Goal: Browse casually

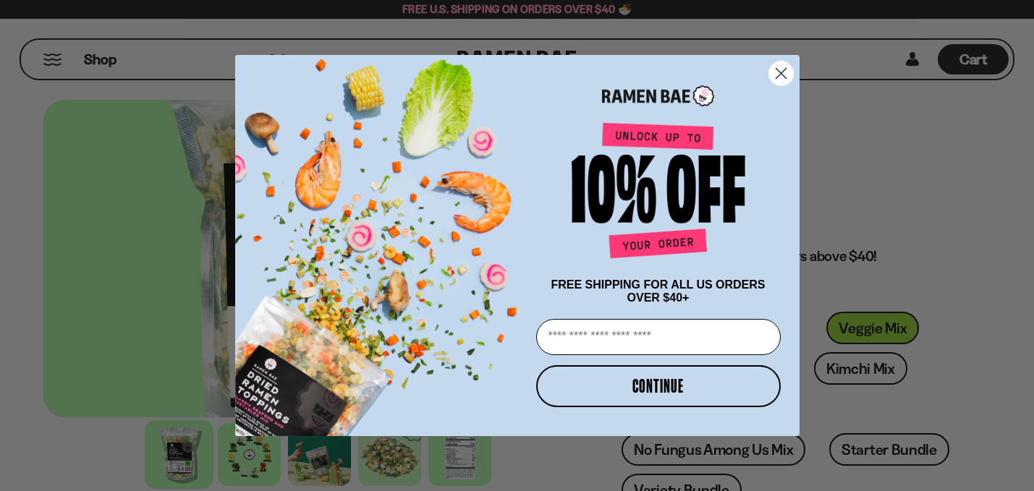
click at [781, 71] on icon "Close dialog" at bounding box center [780, 74] width 10 height 10
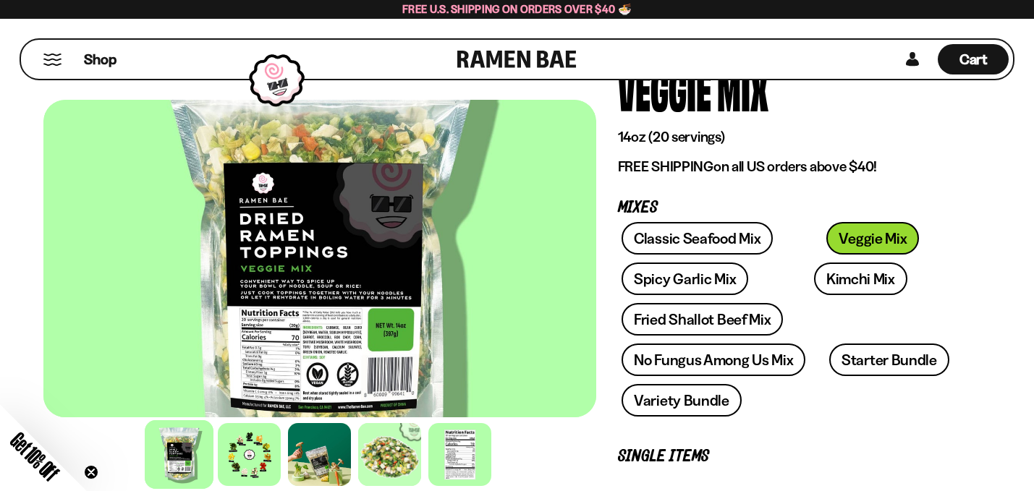
scroll to position [99, 0]
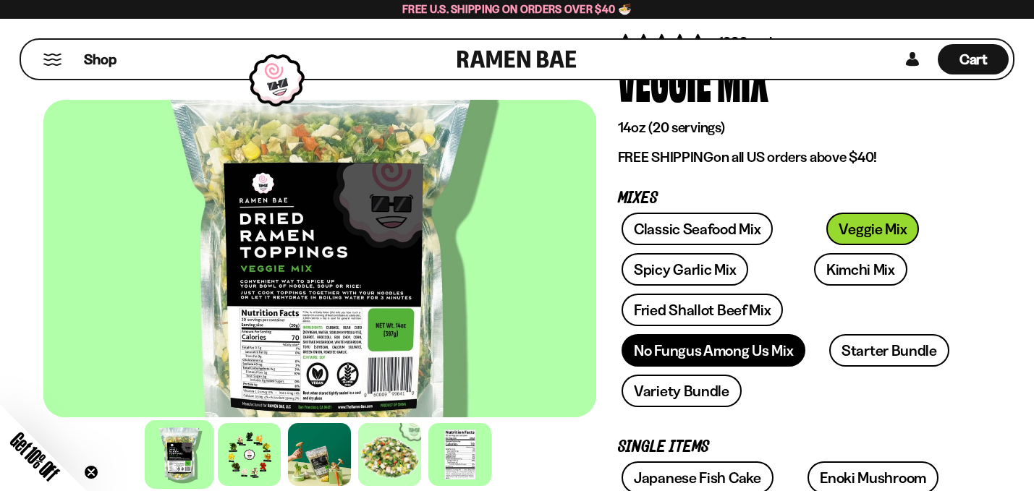
click at [749, 359] on link "No Fungus Among Us Mix" at bounding box center [713, 350] width 184 height 33
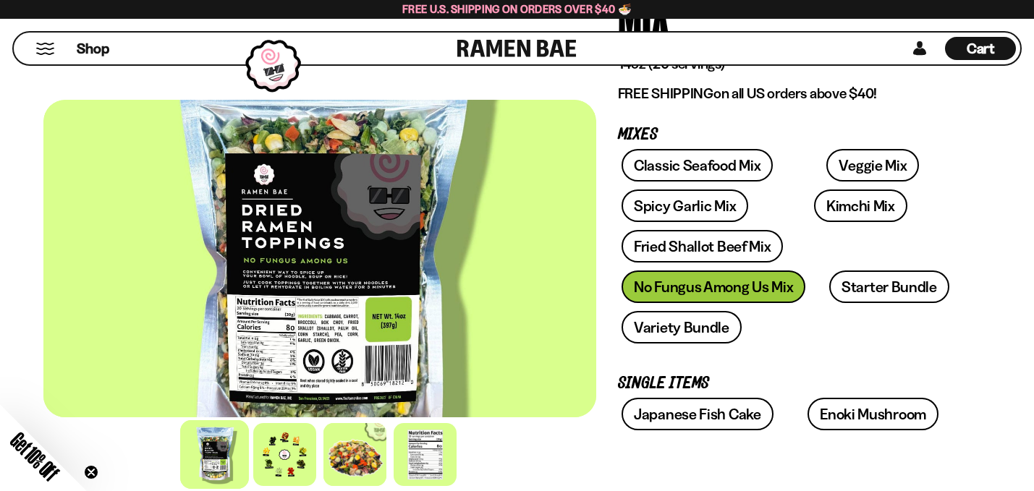
scroll to position [229, 0]
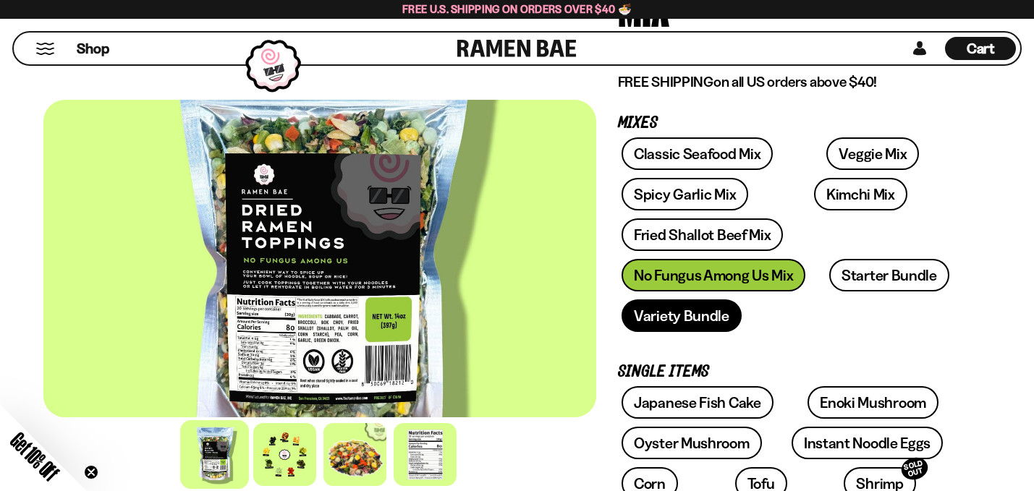
click at [720, 319] on link "Variety Bundle" at bounding box center [681, 315] width 120 height 33
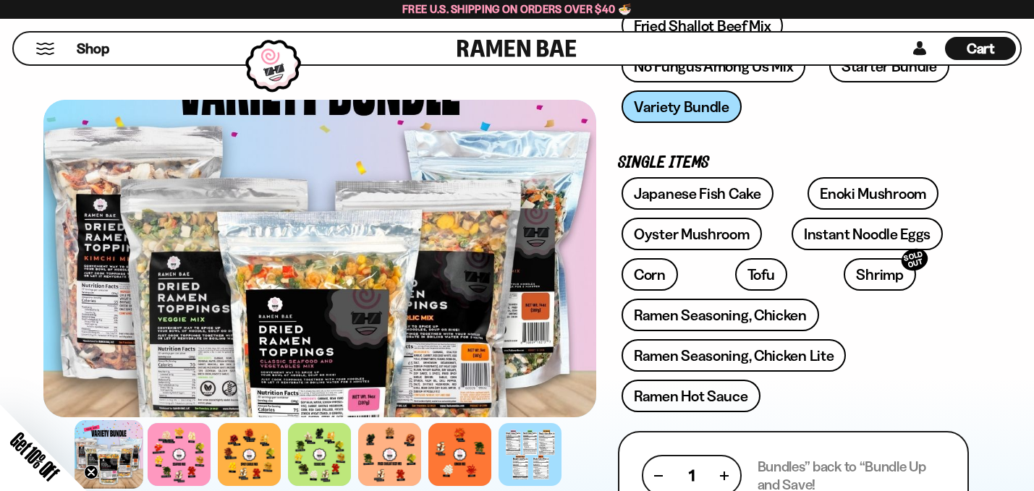
scroll to position [373, 0]
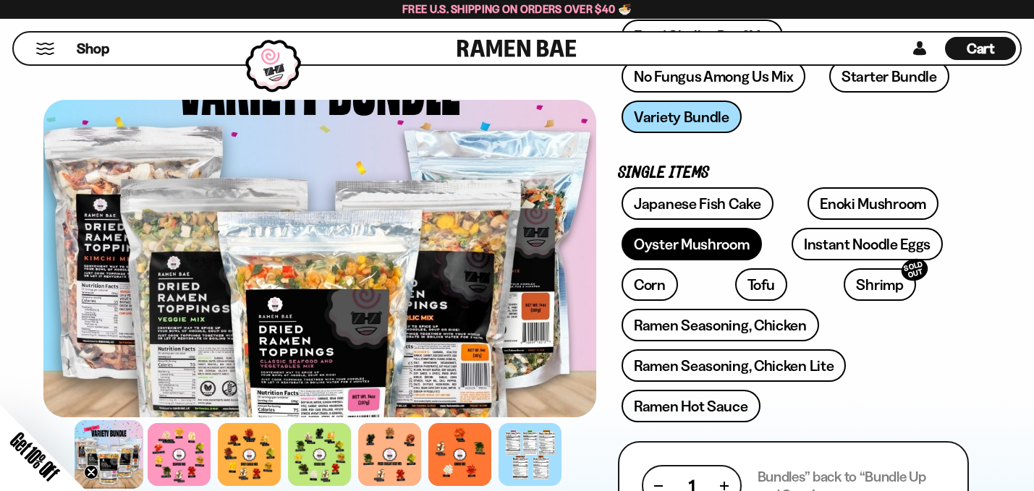
click at [723, 229] on link "Oyster Mushroom" at bounding box center [691, 244] width 140 height 33
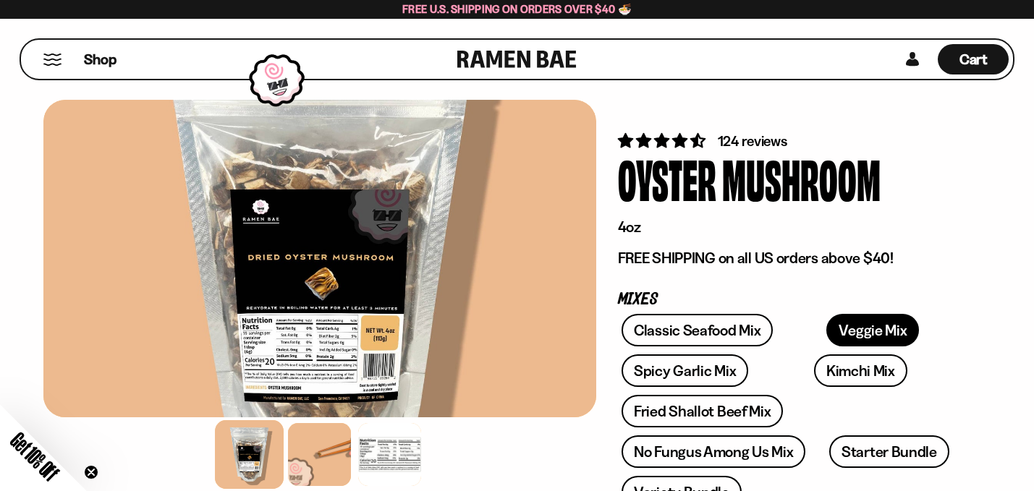
click at [826, 323] on link "Veggie Mix" at bounding box center [872, 330] width 93 height 33
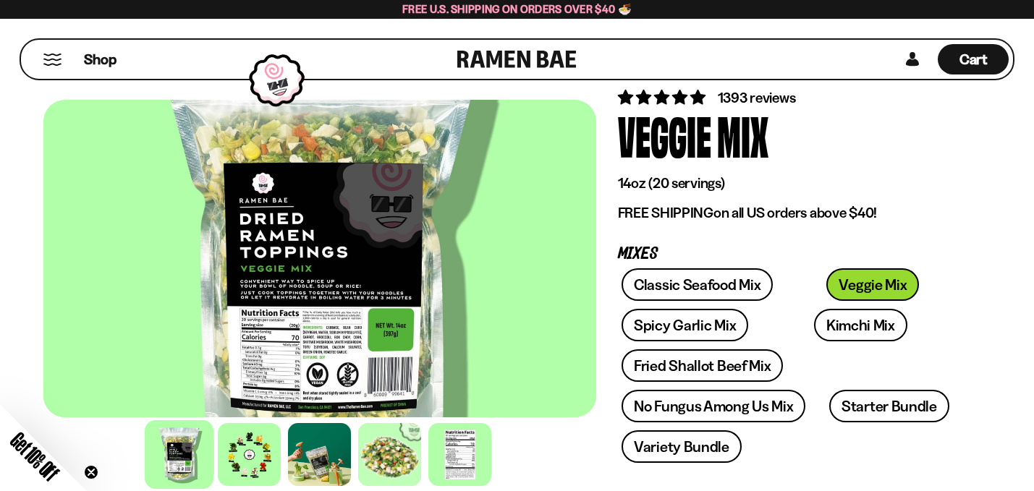
scroll to position [41, 0]
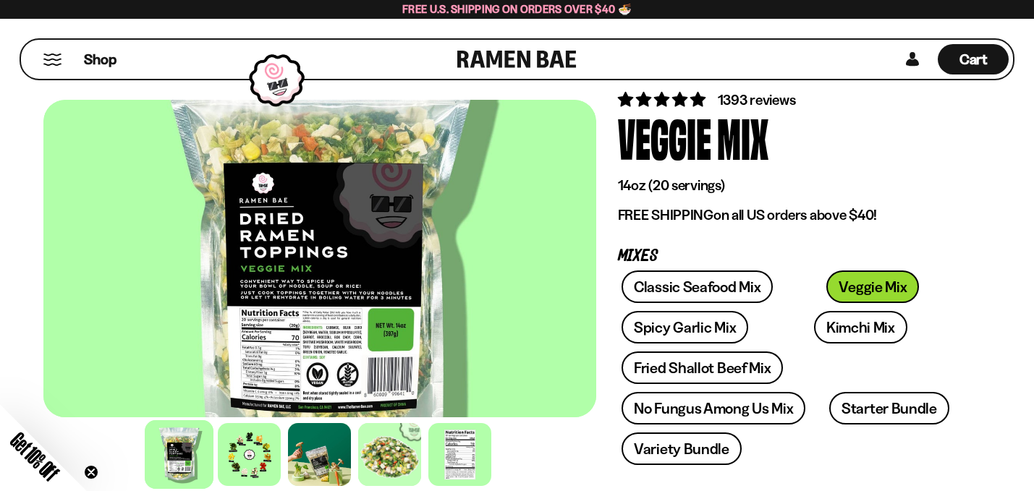
click at [48, 58] on button "Mobile Menu Trigger" at bounding box center [53, 60] width 20 height 12
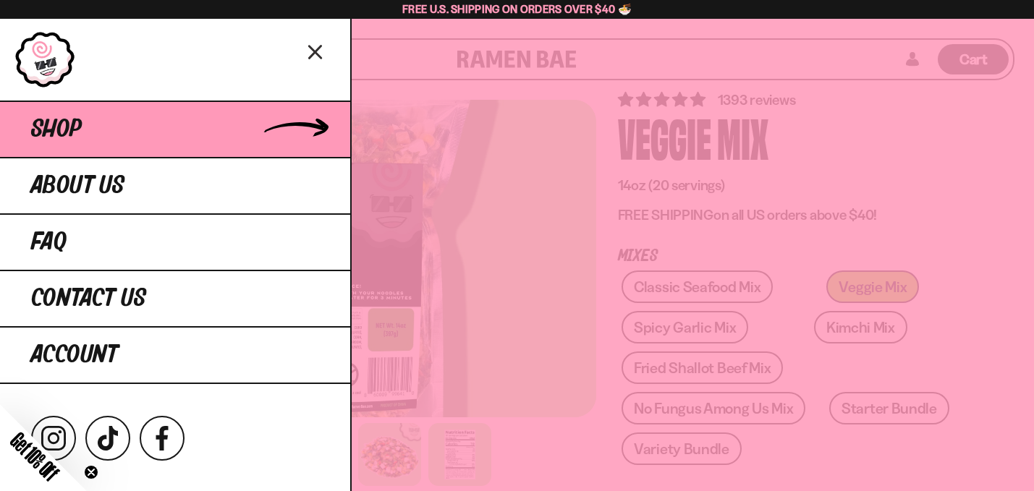
click at [86, 120] on link "Shop" at bounding box center [175, 129] width 350 height 56
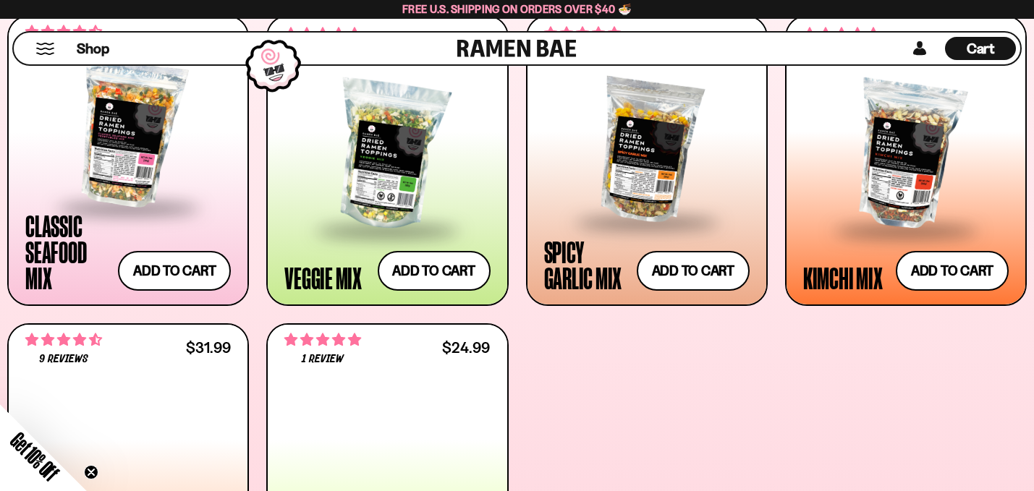
scroll to position [596, 0]
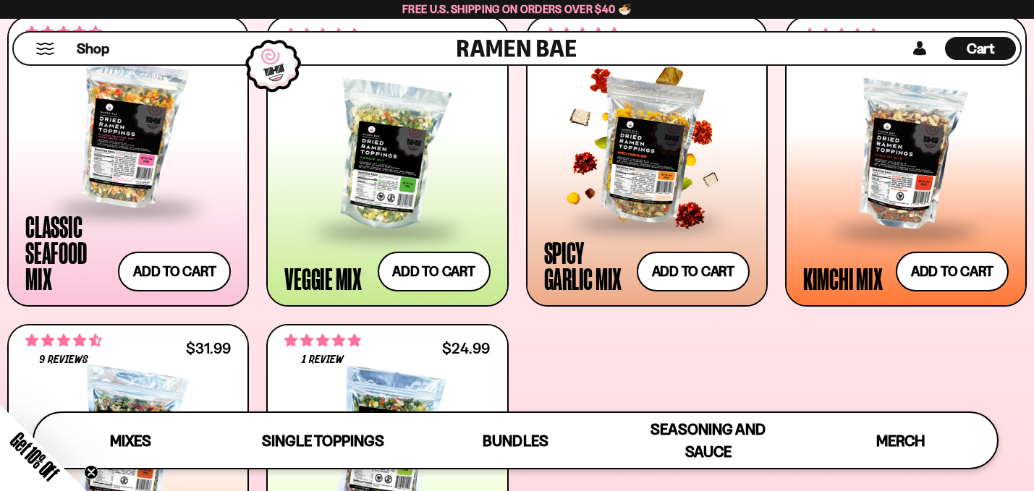
click at [622, 178] on div at bounding box center [646, 149] width 205 height 145
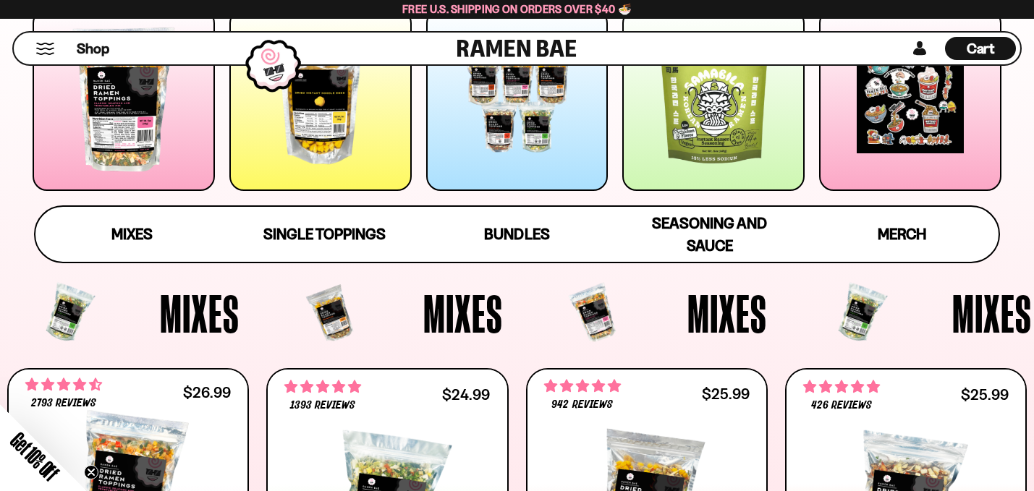
scroll to position [264, 0]
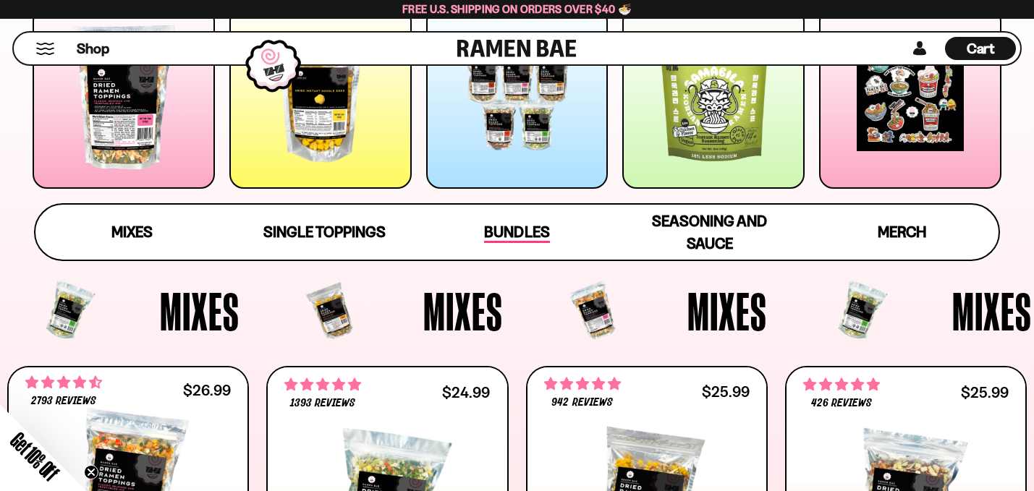
click at [503, 231] on span "Bundles" at bounding box center [516, 233] width 65 height 20
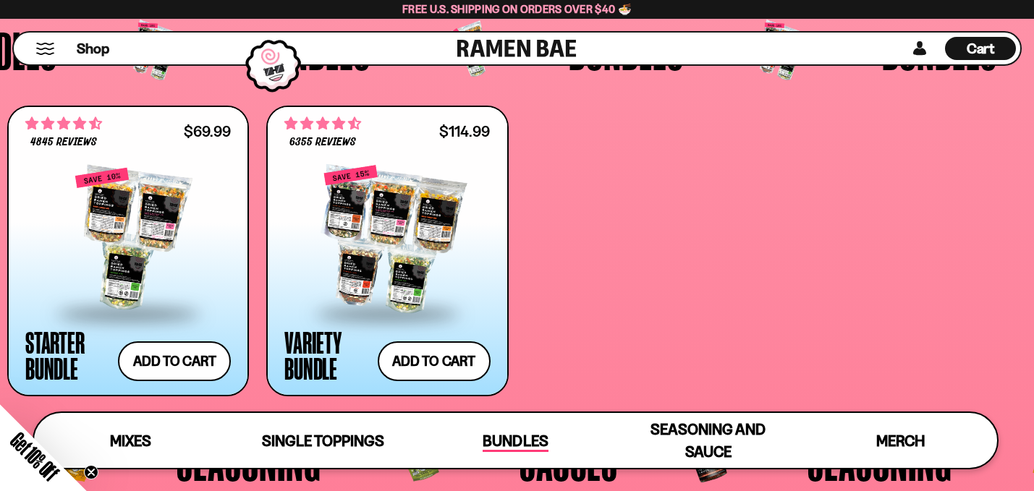
scroll to position [2869, 0]
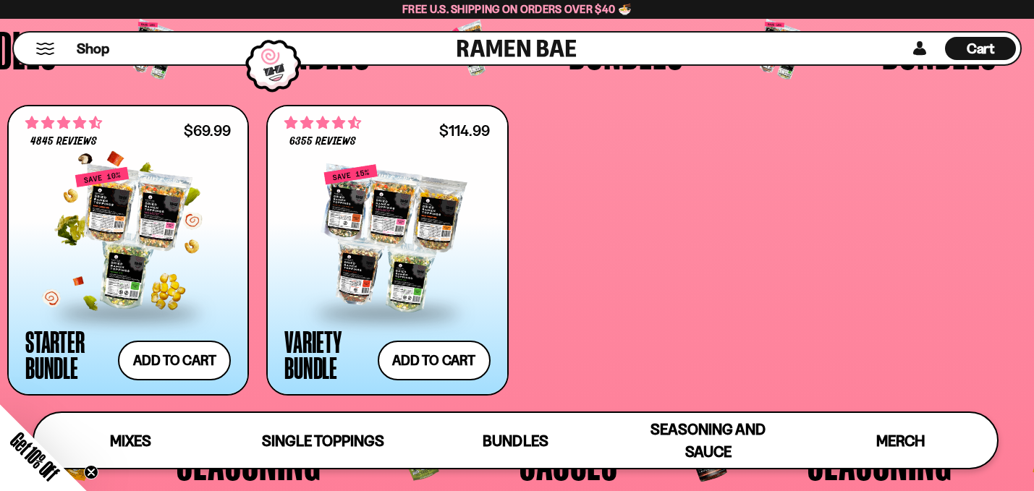
click at [208, 244] on div at bounding box center [127, 238] width 205 height 145
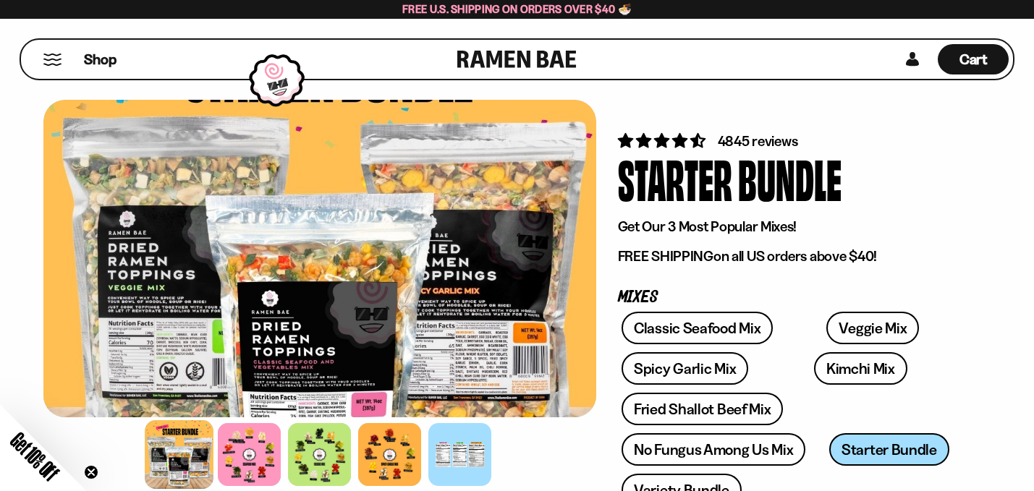
click at [43, 61] on button "Mobile Menu Trigger" at bounding box center [53, 60] width 20 height 12
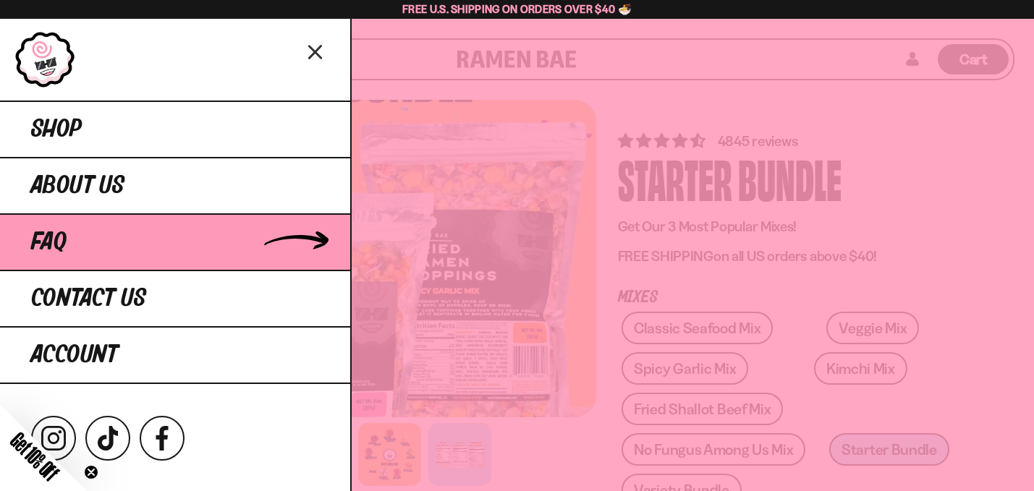
click at [63, 255] on link "FAQ" at bounding box center [175, 241] width 350 height 56
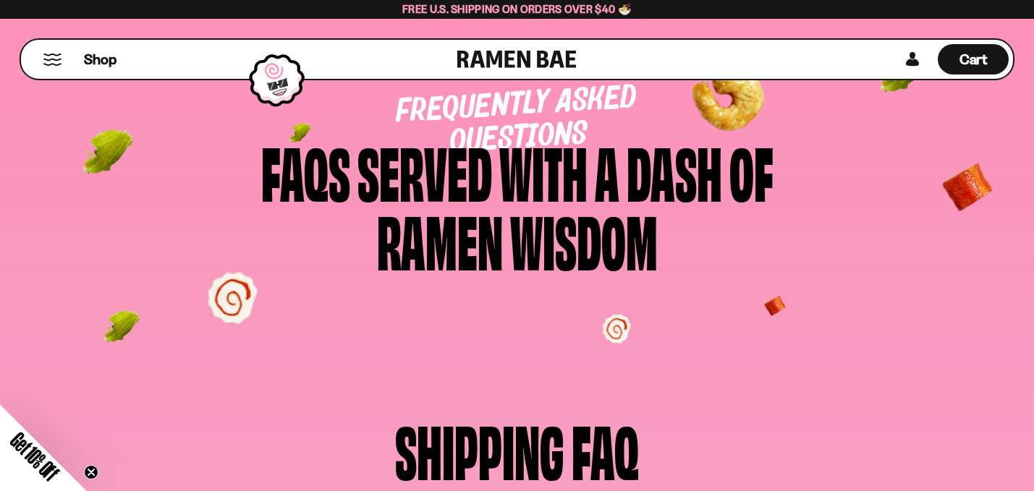
scroll to position [59, 0]
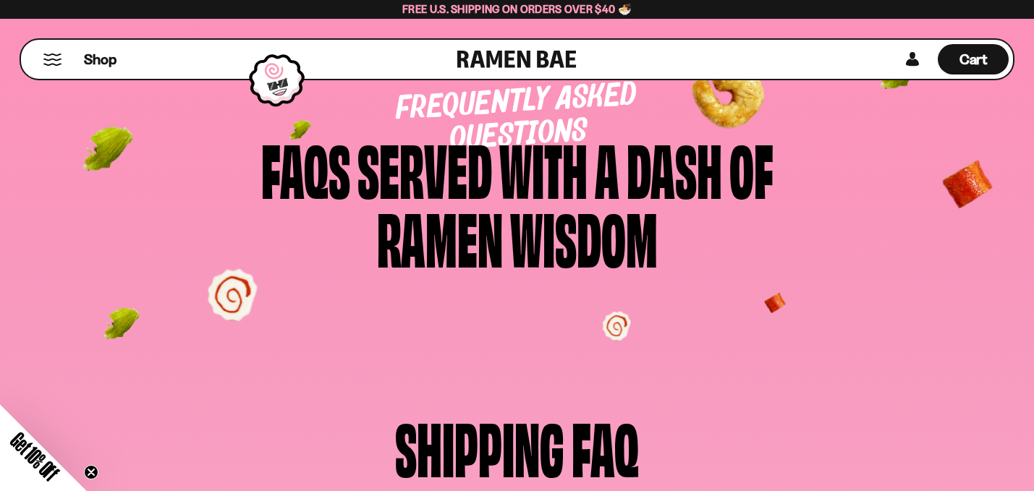
click at [422, 233] on div "Ramen" at bounding box center [440, 236] width 126 height 69
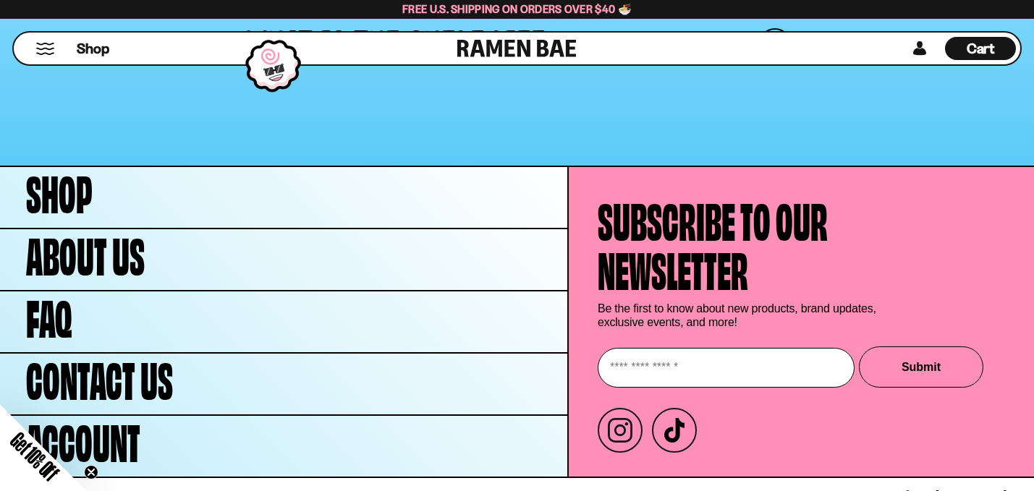
scroll to position [2219, 0]
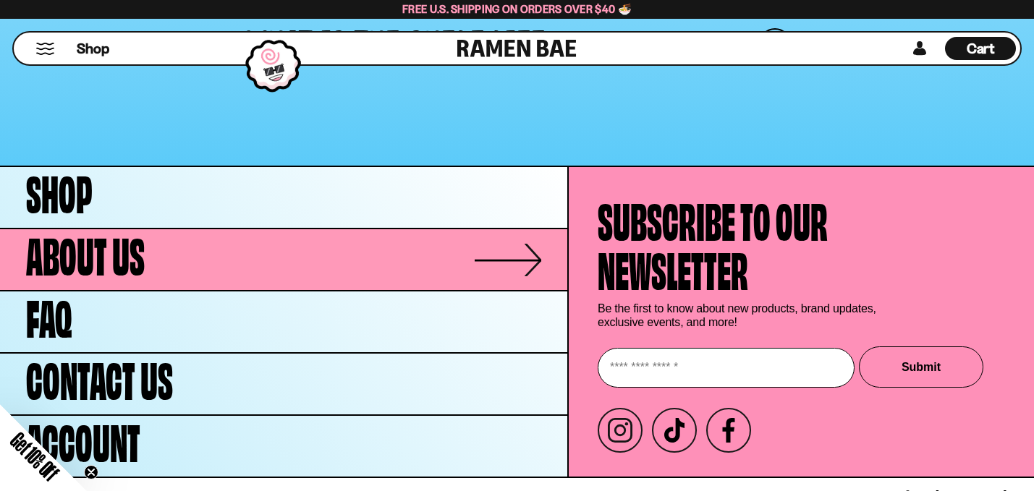
click at [399, 229] on link "About Us" at bounding box center [283, 259] width 567 height 61
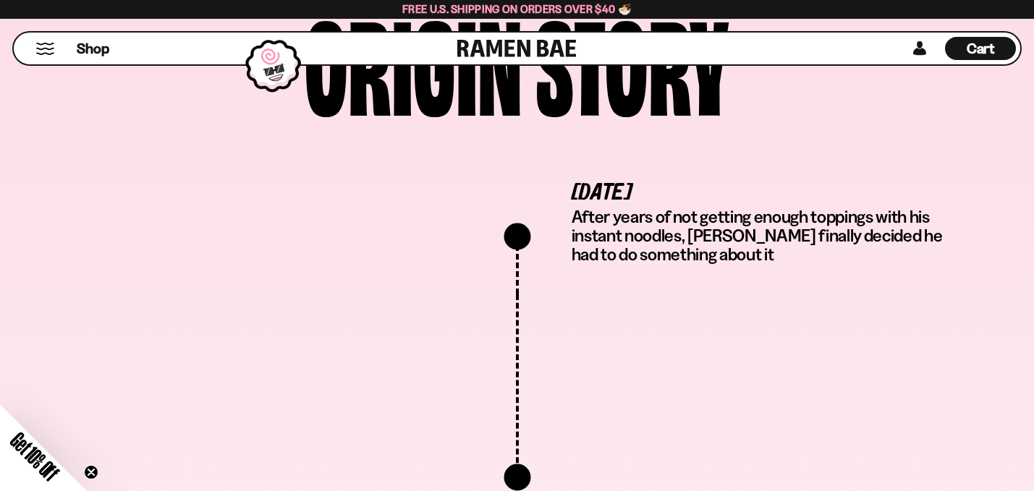
scroll to position [2187, 0]
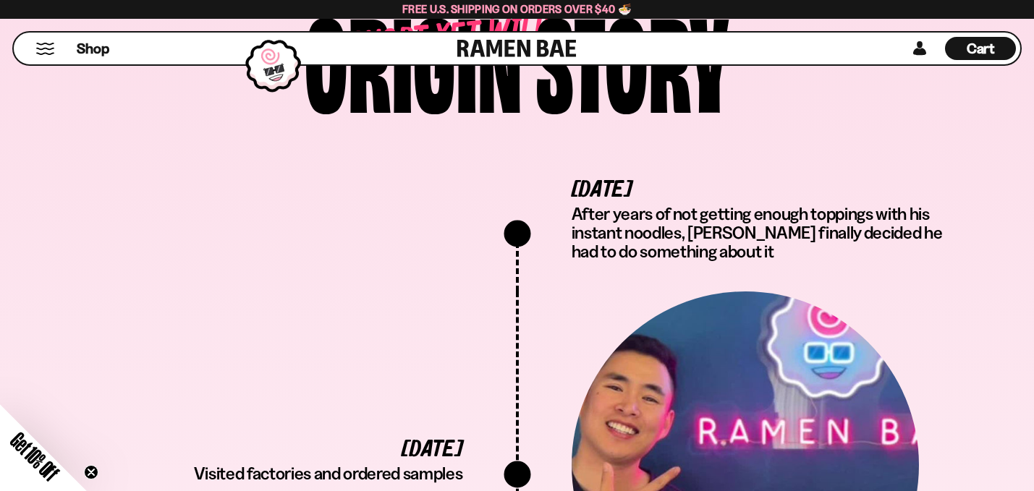
click at [53, 49] on button "Mobile Menu Trigger" at bounding box center [45, 49] width 20 height 12
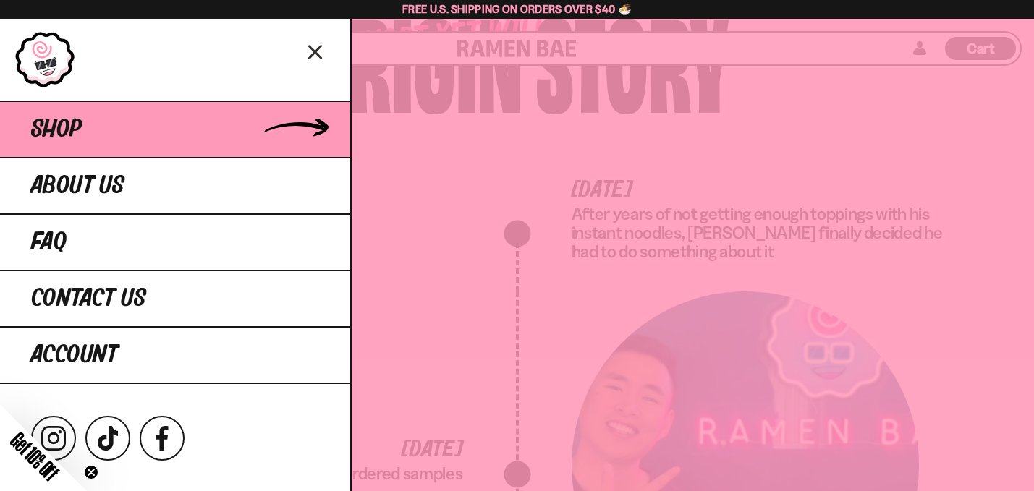
click at [87, 121] on link "Shop" at bounding box center [175, 129] width 350 height 56
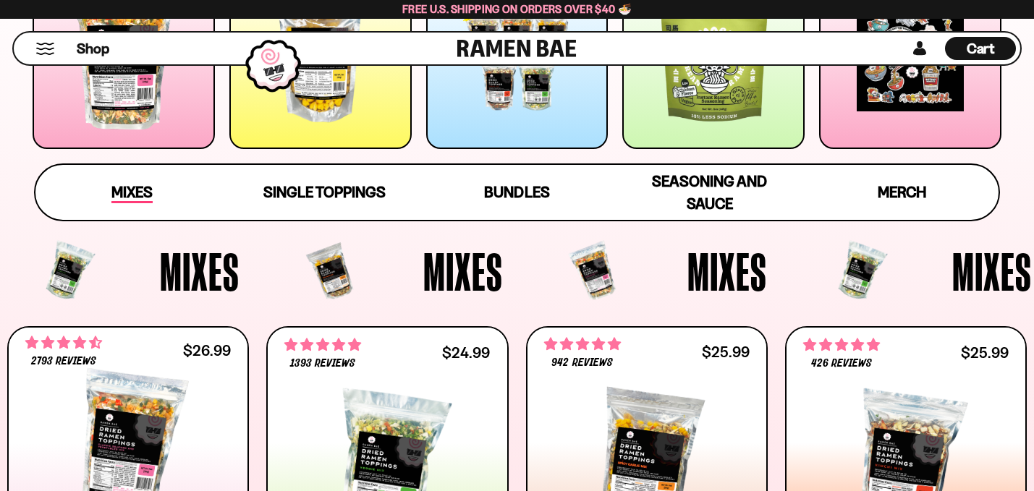
click at [156, 198] on link "Mixes" at bounding box center [131, 192] width 192 height 55
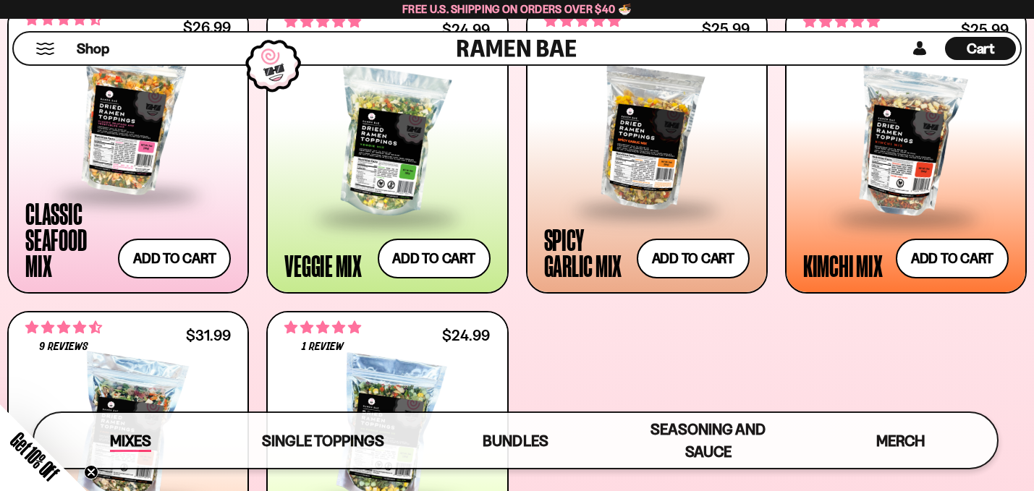
scroll to position [615, 0]
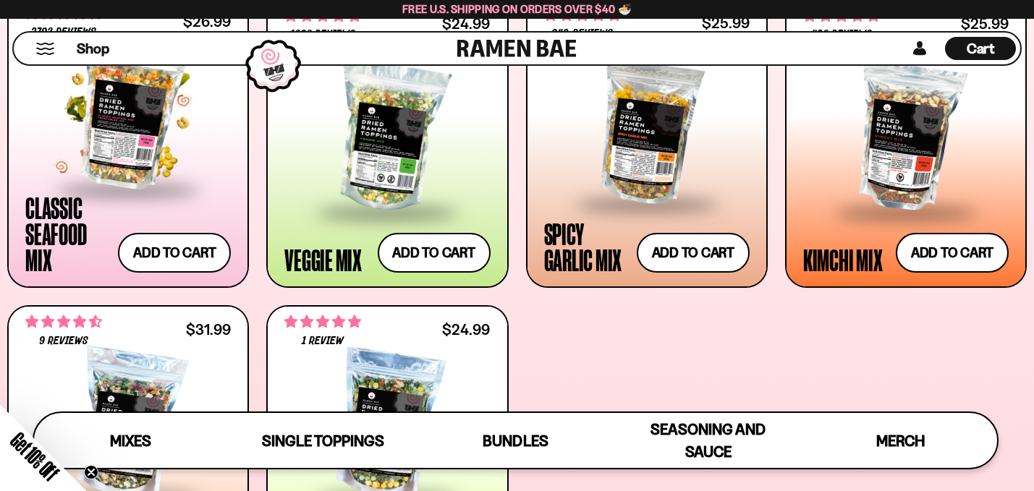
click at [156, 172] on span at bounding box center [128, 190] width 176 height 51
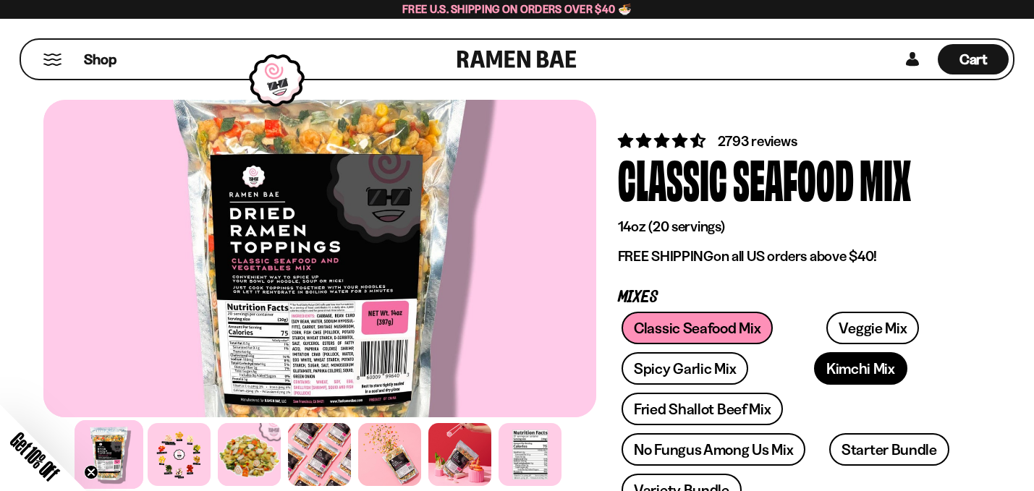
click at [814, 367] on link "Kimchi Mix" at bounding box center [860, 368] width 93 height 33
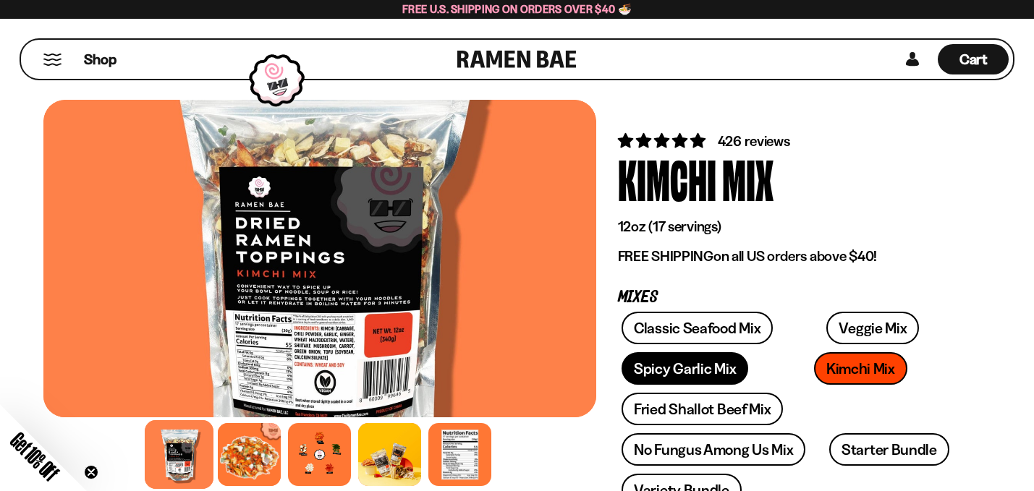
click at [676, 374] on link "Spicy Garlic Mix" at bounding box center [684, 368] width 127 height 33
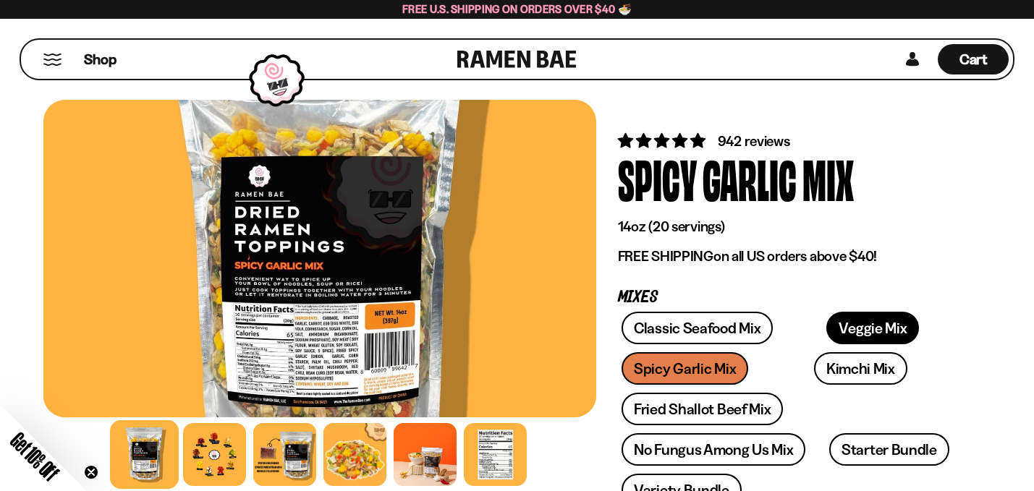
click at [835, 318] on link "Veggie Mix" at bounding box center [872, 328] width 93 height 33
